Goal: Task Accomplishment & Management: Manage account settings

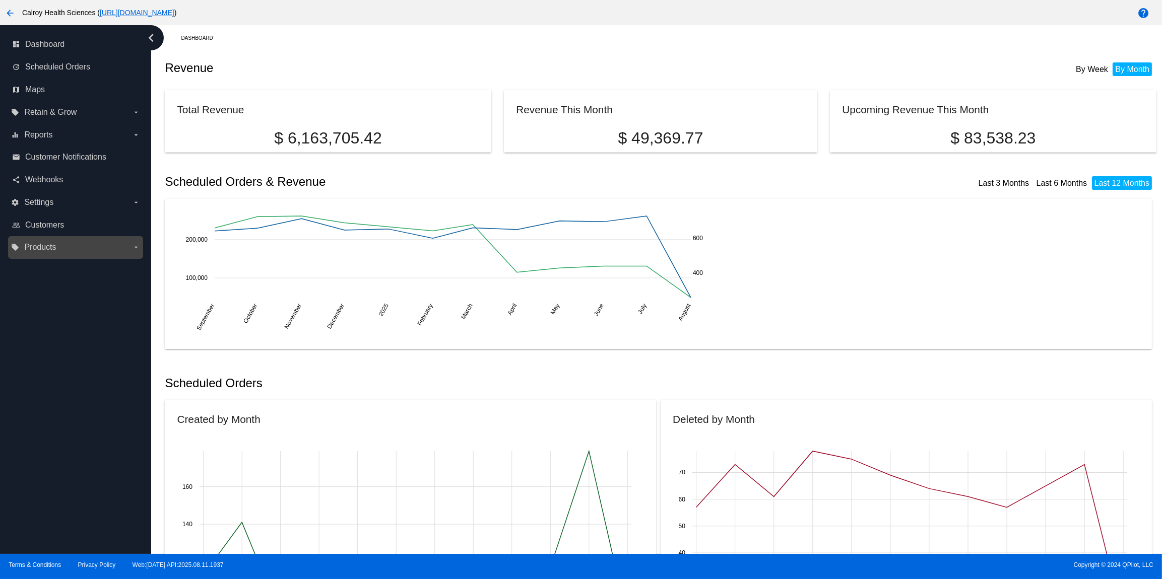
click at [43, 248] on span "Products" at bounding box center [40, 247] width 32 height 9
click at [0, 0] on input "local_offer Products arrow_drop_down" at bounding box center [0, 0] width 0 height 0
click at [56, 267] on span "Products" at bounding box center [46, 267] width 30 height 9
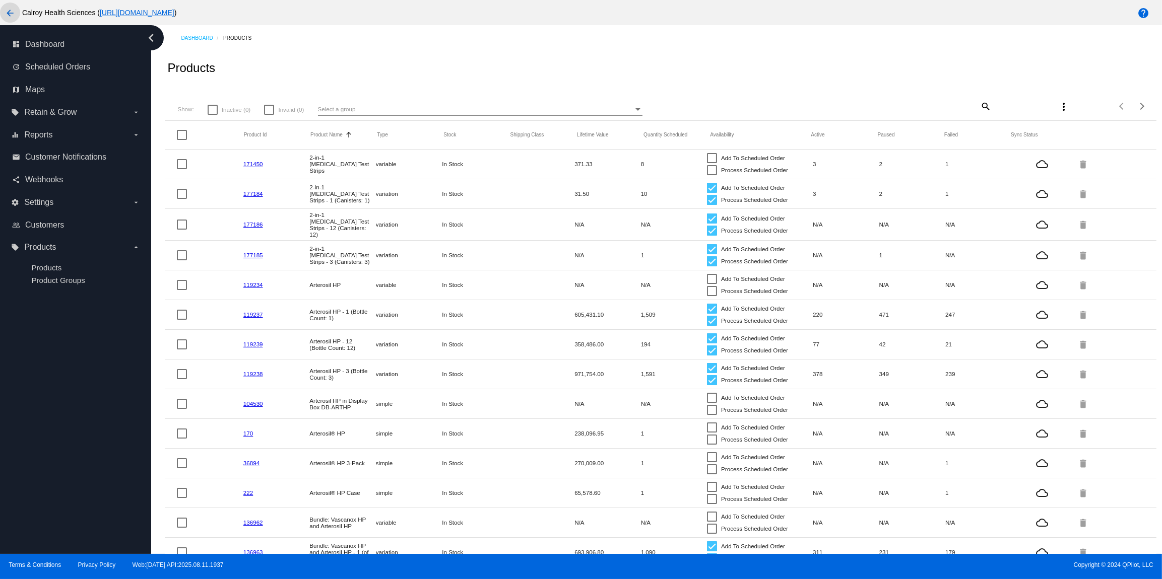
click at [12, 12] on mat-icon "arrow_back" at bounding box center [10, 13] width 12 height 12
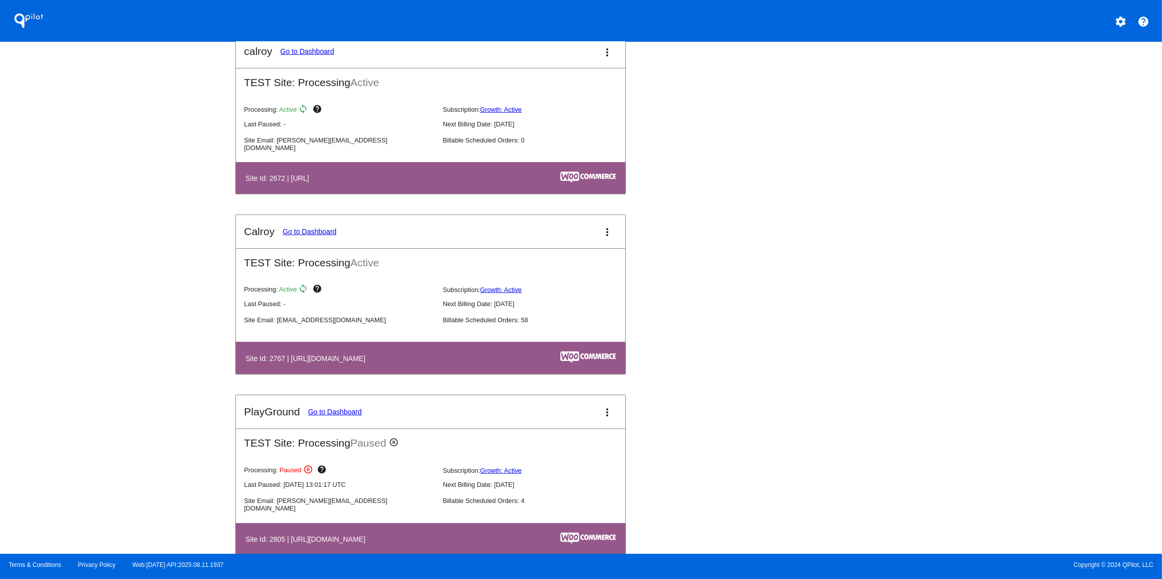
scroll to position [795, 0]
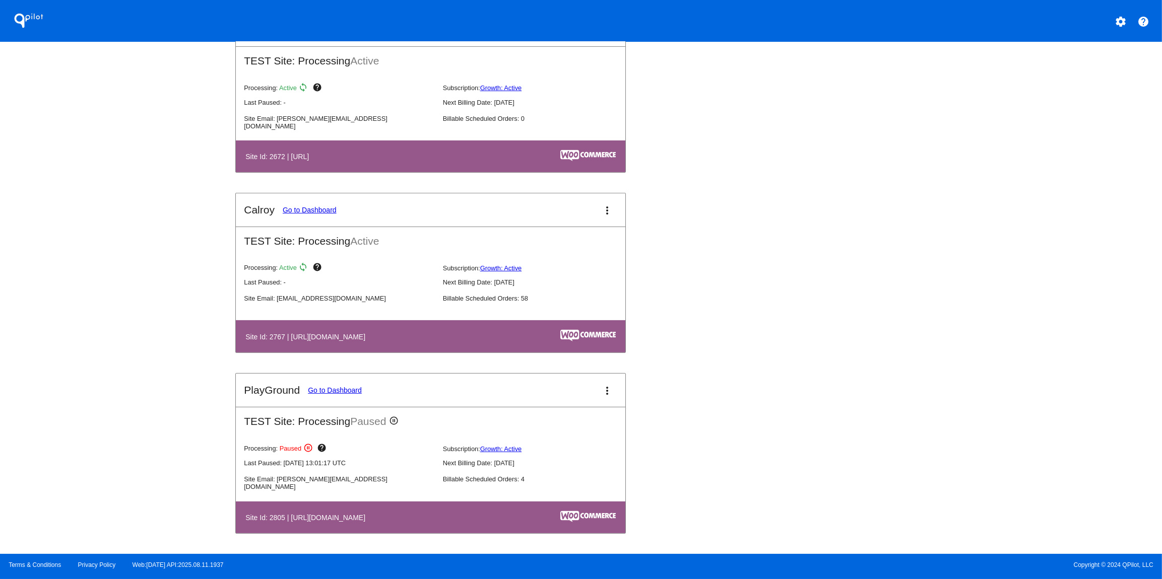
click at [324, 210] on link "Go to Dashboard" at bounding box center [310, 210] width 54 height 8
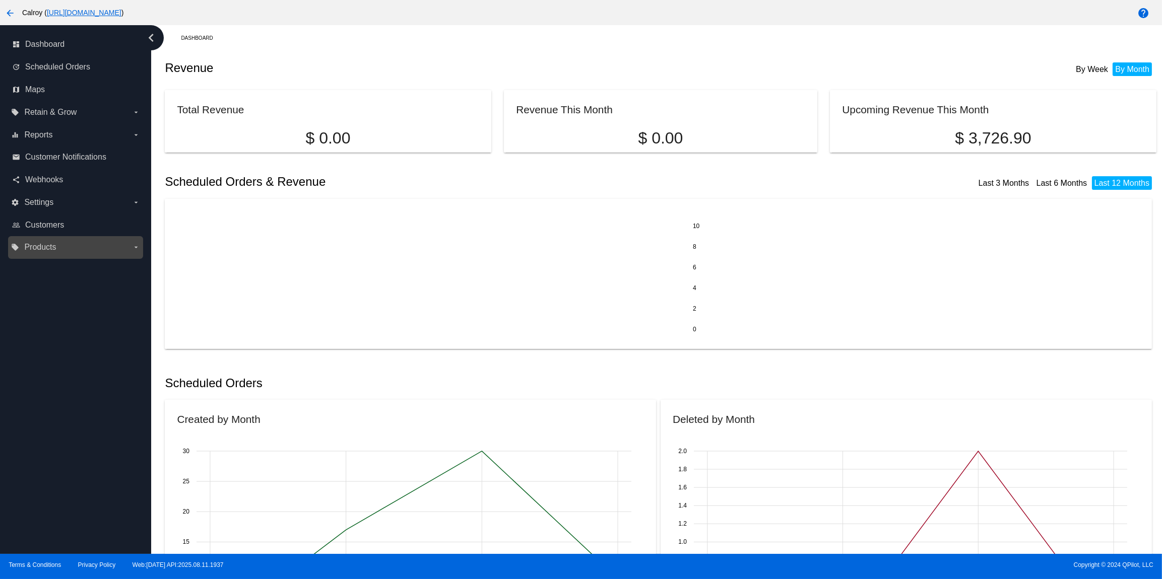
click at [43, 246] on span "Products" at bounding box center [40, 247] width 32 height 9
click at [0, 0] on input "local_offer Products arrow_drop_down" at bounding box center [0, 0] width 0 height 0
click at [54, 265] on span "Products" at bounding box center [46, 267] width 30 height 9
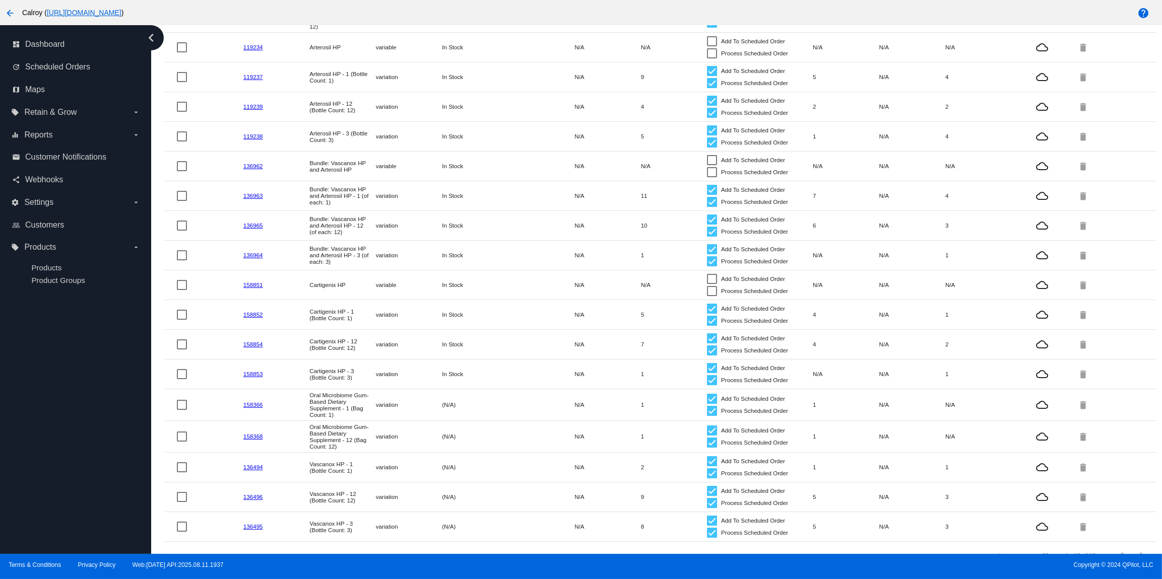
scroll to position [195, 0]
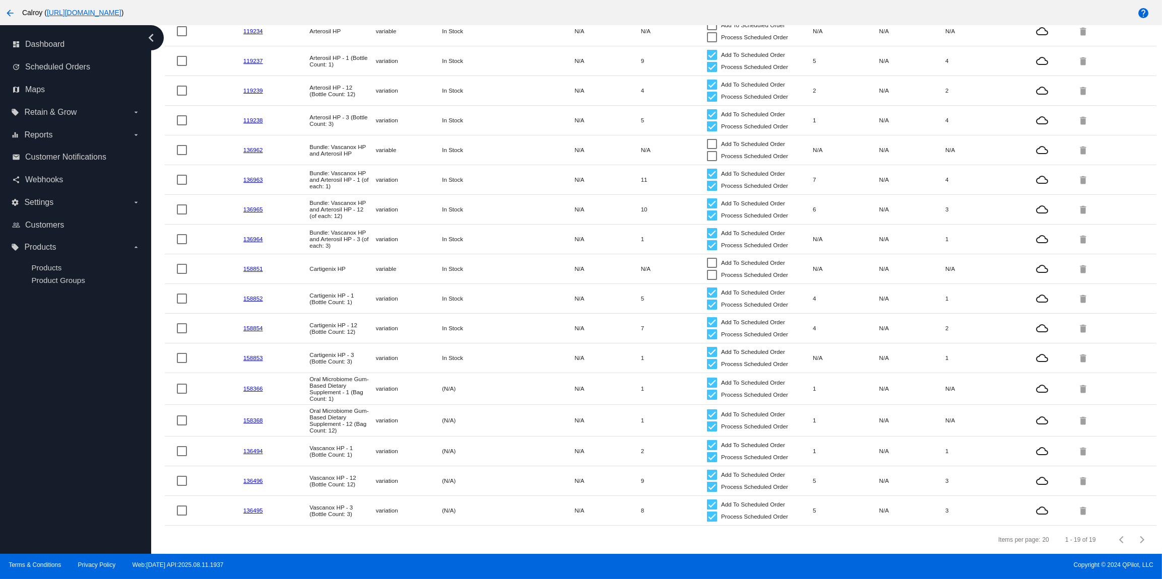
click at [251, 206] on link "136965" at bounding box center [253, 209] width 20 height 7
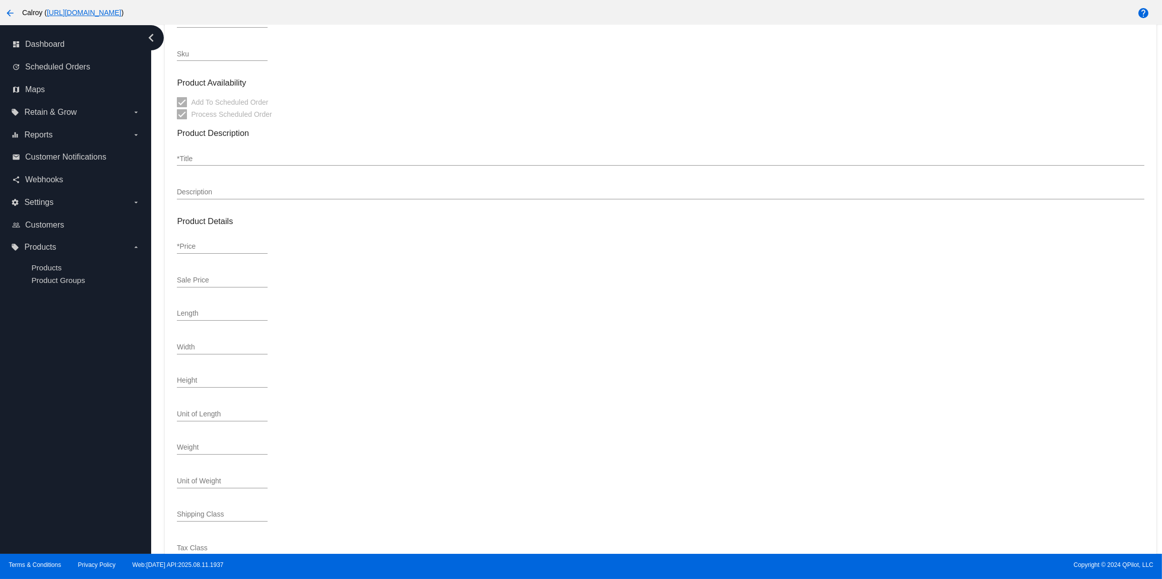
type input "variation"
type input "532222"
type input "136965"
type input "P060CB01-CASE"
type input "Bundle: Vascanox HP and Arterosil HP - 12 (of each: 12)"
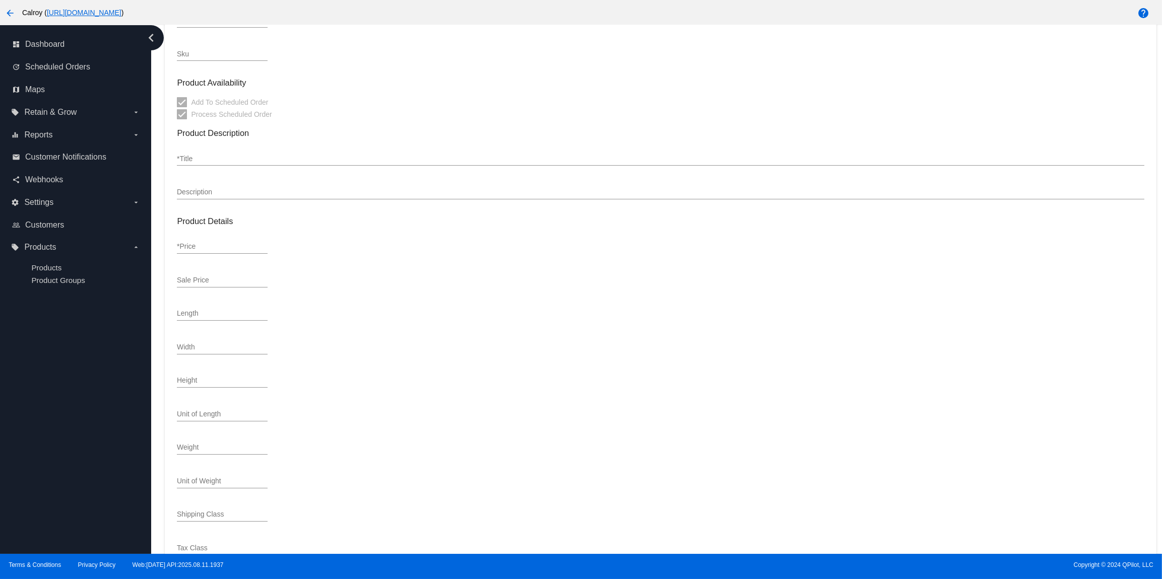
type input "1844"
type input "8.5000"
type input "6.5000"
type input "10.0000"
type input "5.9375"
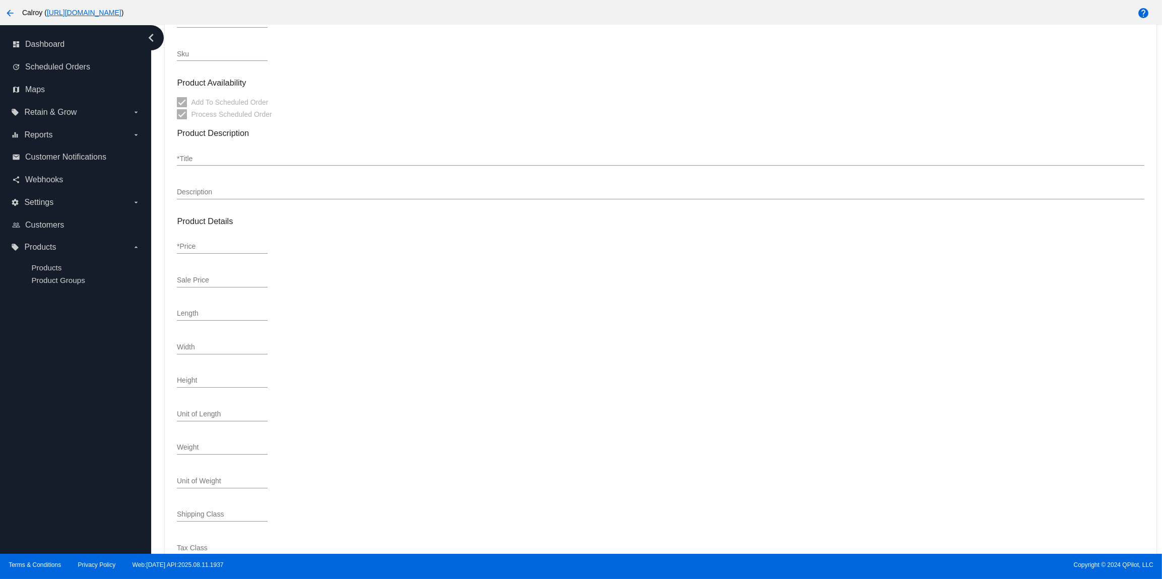
type input "In Stock"
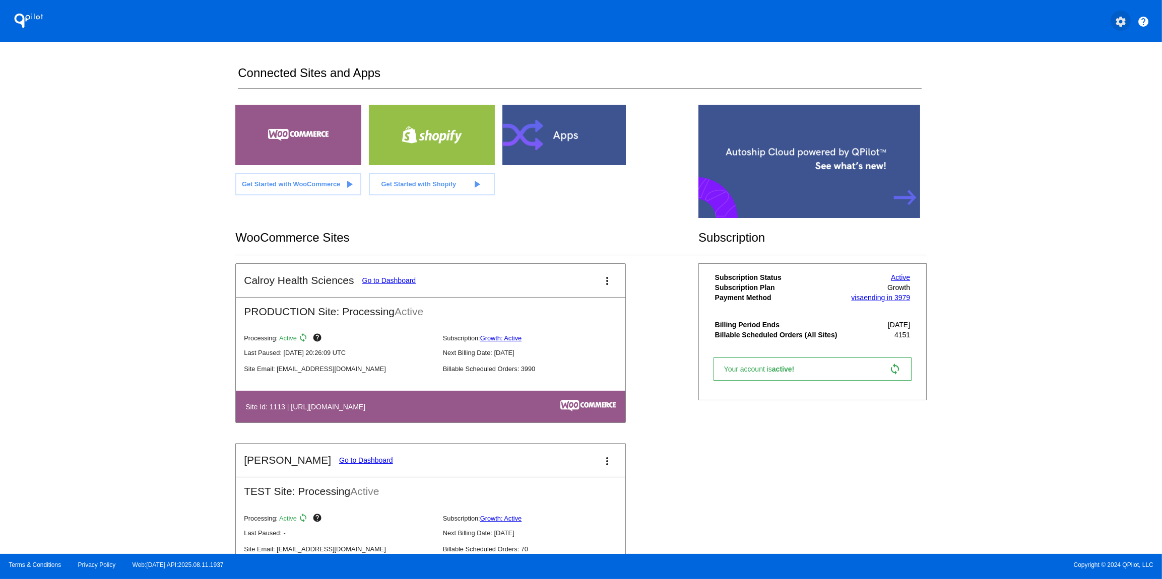
click at [1120, 23] on mat-icon "settings" at bounding box center [1120, 22] width 12 height 12
click at [1084, 28] on span "My Account" at bounding box center [1086, 26] width 42 height 9
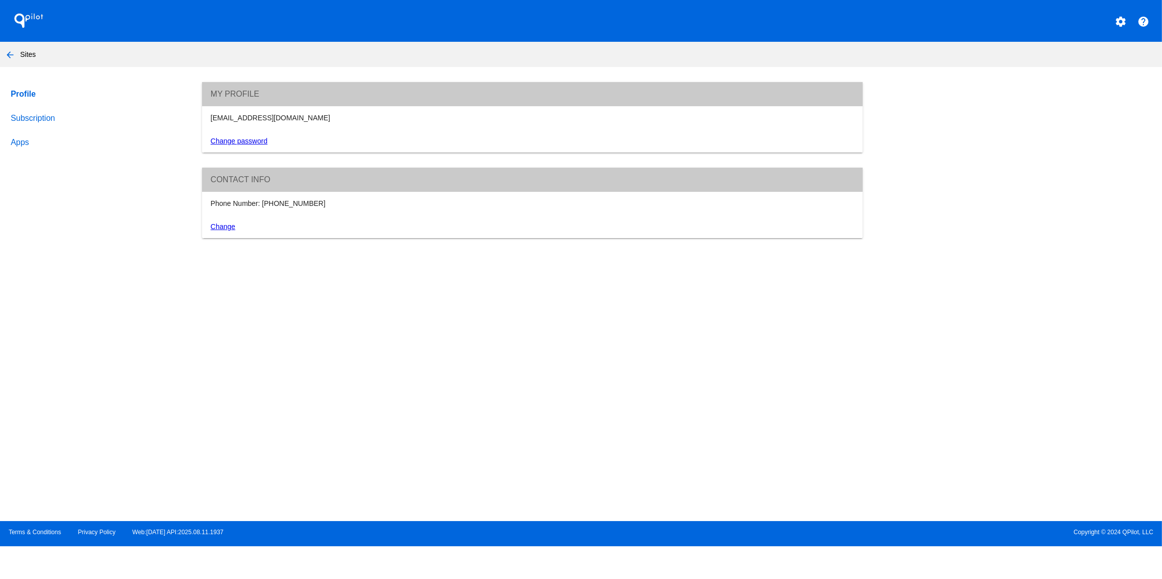
click at [13, 147] on link "Apps" at bounding box center [97, 142] width 176 height 24
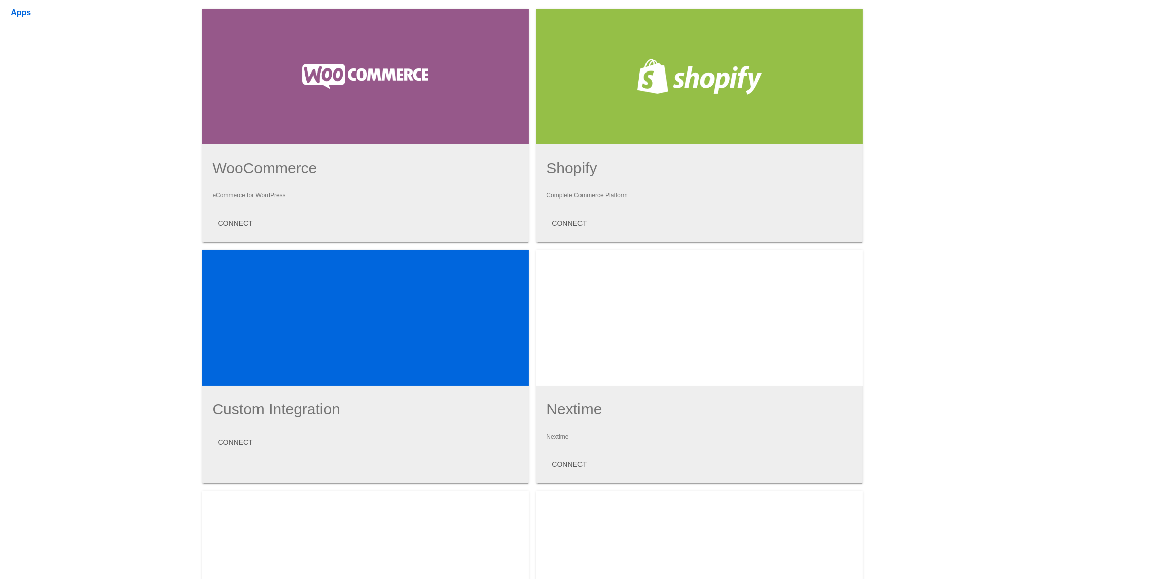
scroll to position [214, 0]
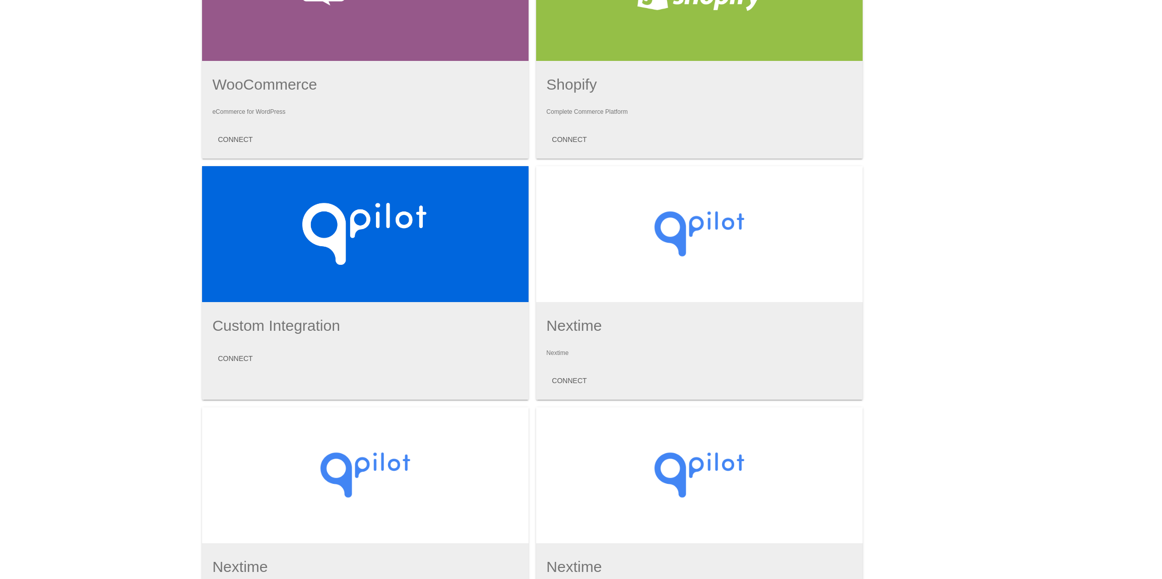
click at [629, 231] on div at bounding box center [699, 234] width 326 height 136
click at [579, 377] on span "CONNECT" at bounding box center [569, 381] width 35 height 8
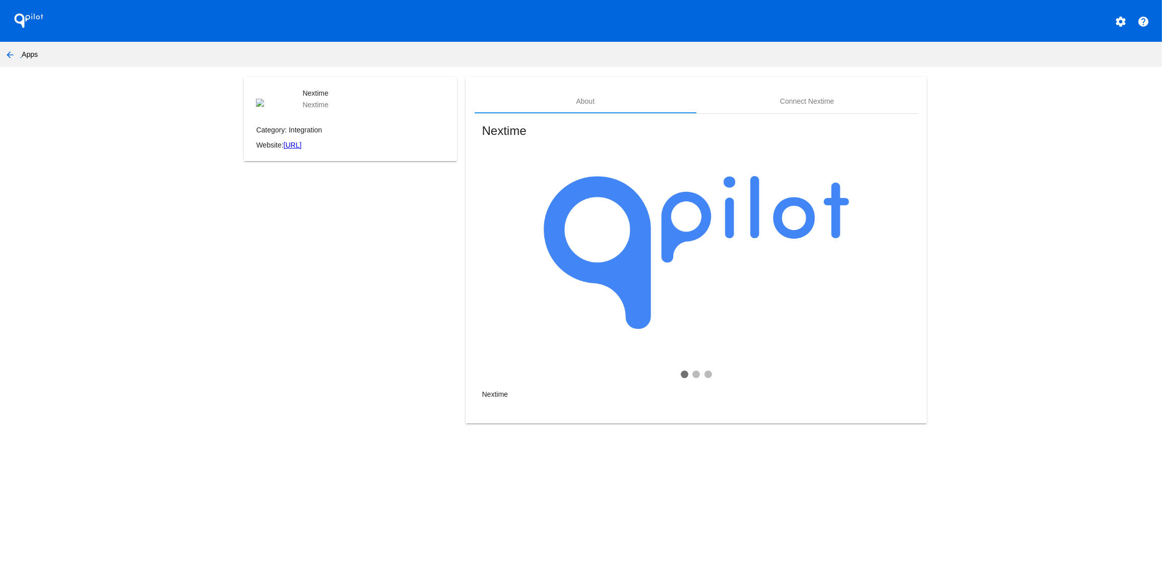
click at [8, 54] on mat-icon "arrow_back" at bounding box center [10, 55] width 12 height 12
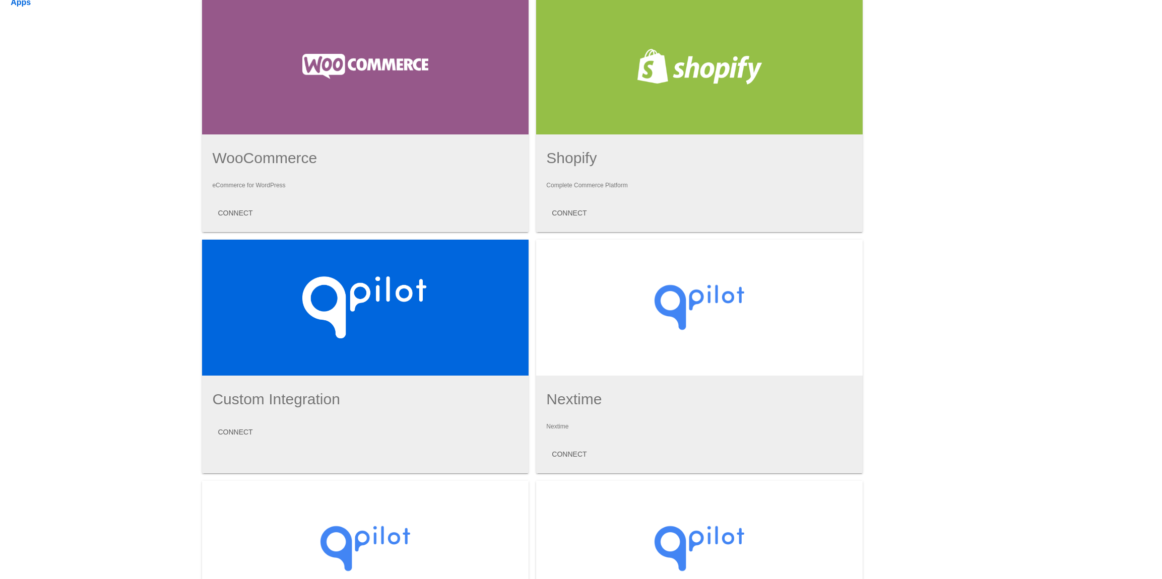
scroll to position [215, 0]
